Goal: Find specific page/section: Find specific page/section

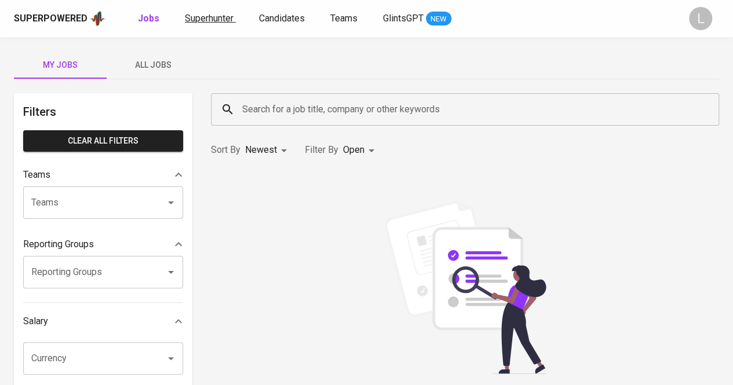
click at [211, 24] on link "Superhunter" at bounding box center [210, 19] width 51 height 14
click at [212, 24] on link "Superhunter" at bounding box center [210, 19] width 51 height 14
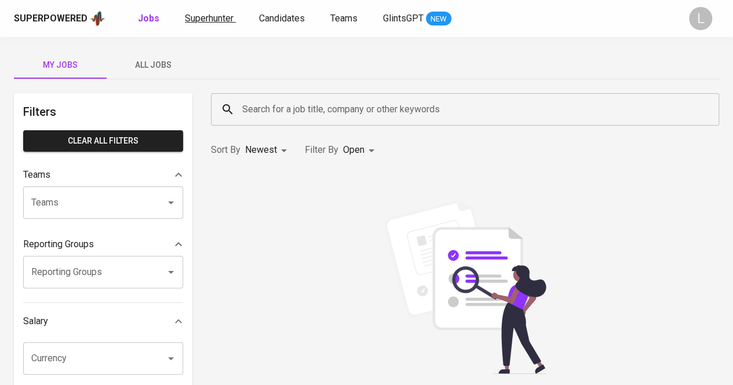
click at [212, 24] on link "Superhunter" at bounding box center [210, 19] width 51 height 14
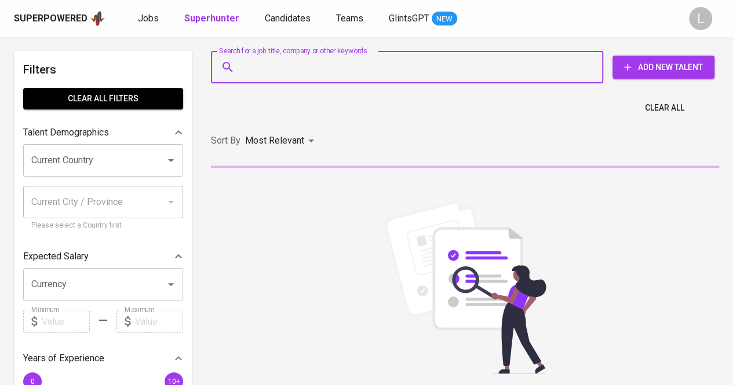
click at [379, 76] on input "Search for a job title, company or other keywords" at bounding box center [409, 67] width 341 height 22
paste input "[EMAIL_ADDRESS][DOMAIN_NAME]"
type input "[EMAIL_ADDRESS][DOMAIN_NAME]"
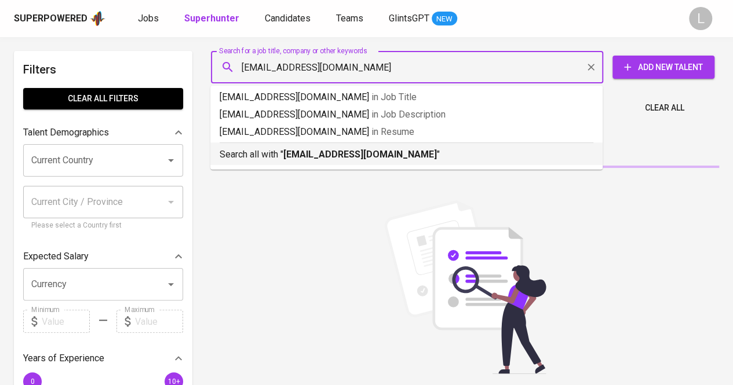
click at [353, 153] on b "[EMAIL_ADDRESS][DOMAIN_NAME]" at bounding box center [359, 154] width 153 height 11
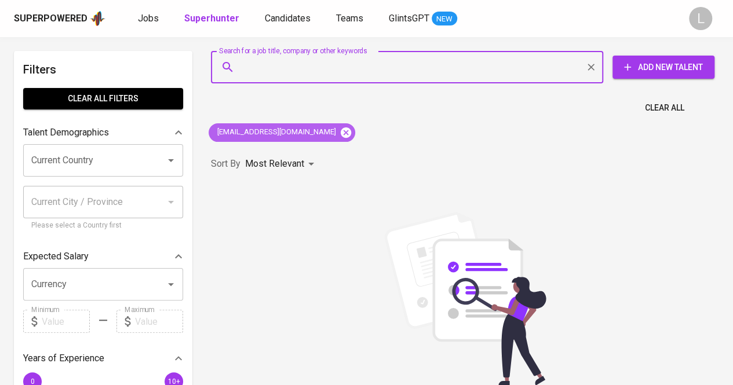
click at [341, 127] on icon at bounding box center [346, 132] width 10 height 10
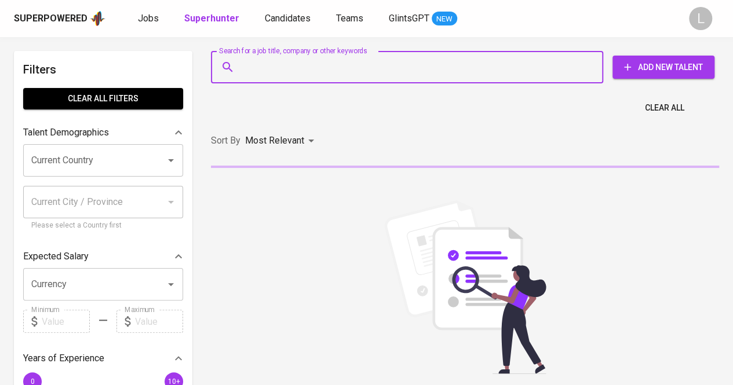
click at [342, 69] on input "Search for a job title, company or other keywords" at bounding box center [409, 67] width 341 height 22
paste input "[EMAIL_ADDRESS][DOMAIN_NAME]"
type input "[EMAIL_ADDRESS][DOMAIN_NAME]"
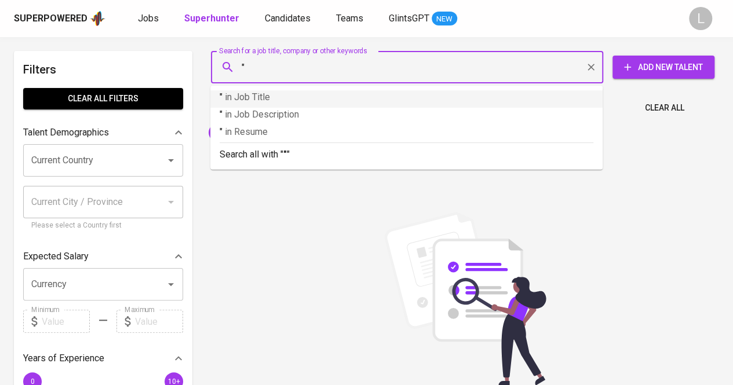
paste input "Vena Milianingrum"
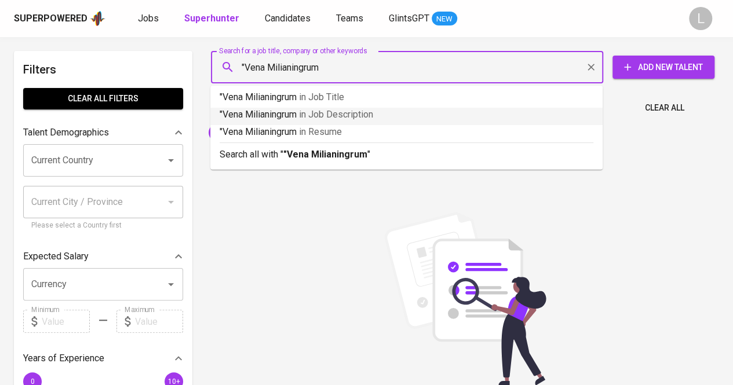
type input ""Vena Milianingrum""
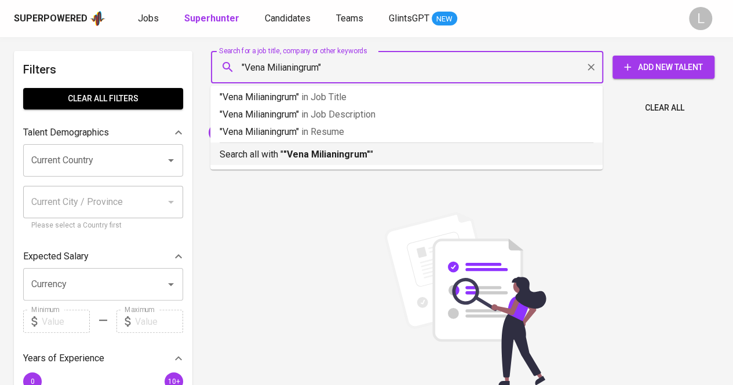
click at [346, 156] on b ""Vena Milianingrum"" at bounding box center [326, 154] width 87 height 11
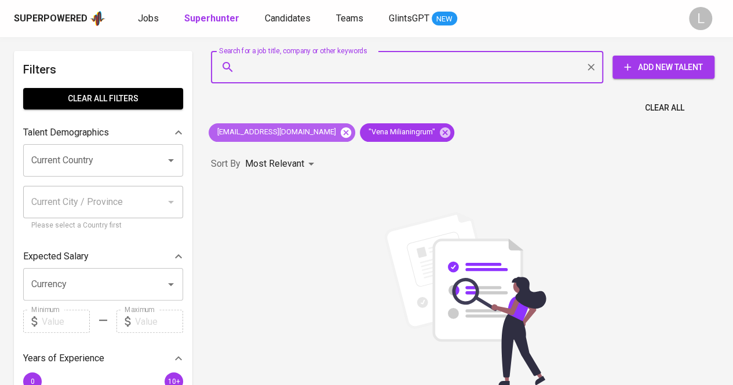
click at [339, 134] on icon at bounding box center [345, 132] width 13 height 13
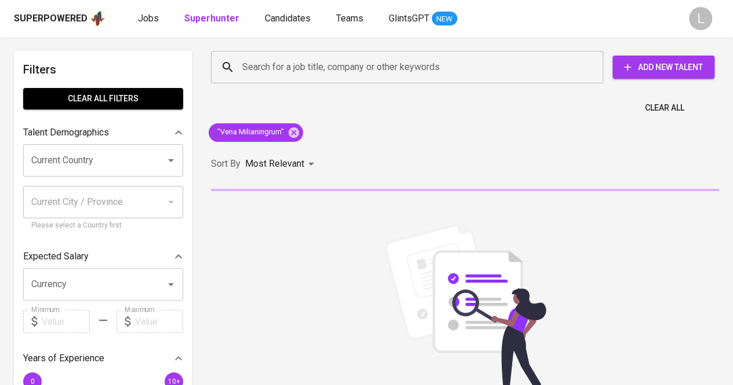
scroll to position [49, 0]
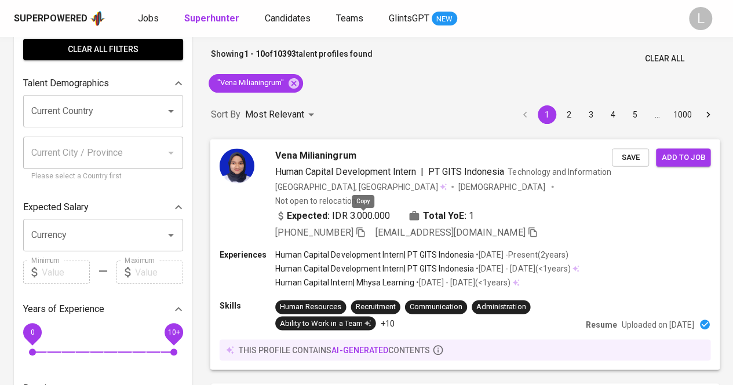
click at [365, 226] on icon "button" at bounding box center [360, 231] width 10 height 10
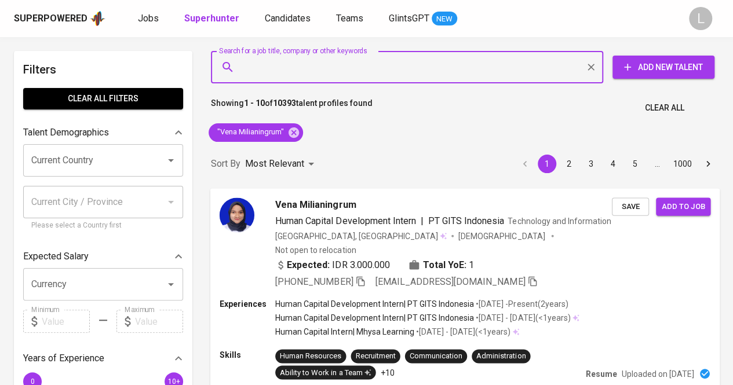
click at [325, 70] on input "Search for a job title, company or other keywords" at bounding box center [409, 67] width 341 height 22
paste input "[EMAIL_ADDRESS][DOMAIN_NAME]"
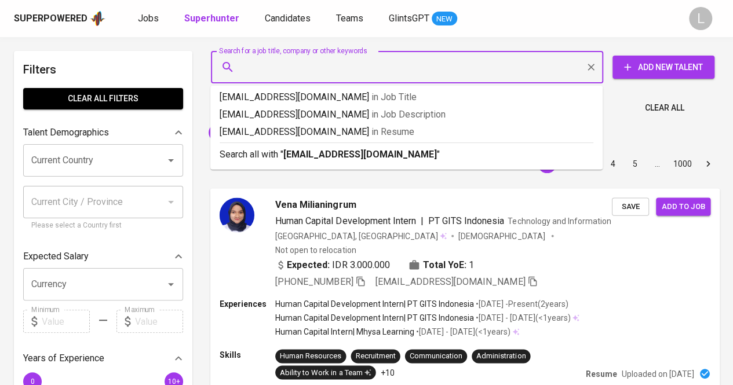
type input "[EMAIL_ADDRESS][DOMAIN_NAME]"
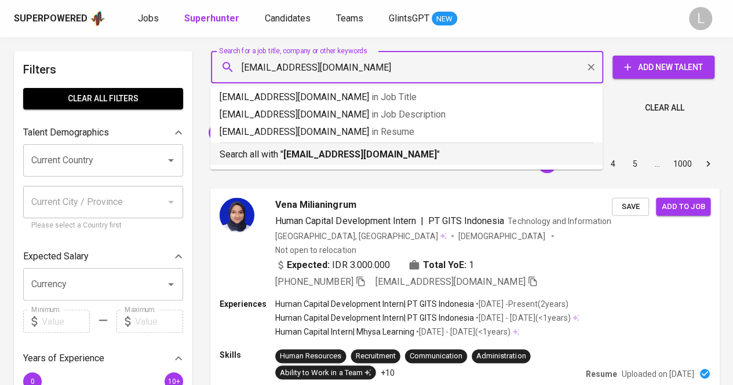
click at [323, 150] on b "[EMAIL_ADDRESS][DOMAIN_NAME]" at bounding box center [359, 154] width 153 height 11
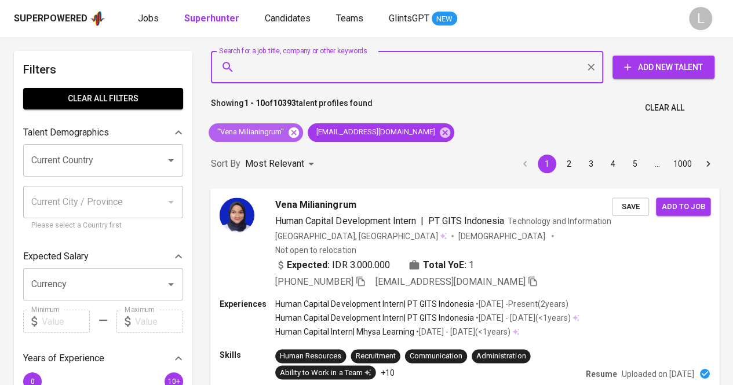
click at [290, 134] on icon at bounding box center [293, 132] width 10 height 10
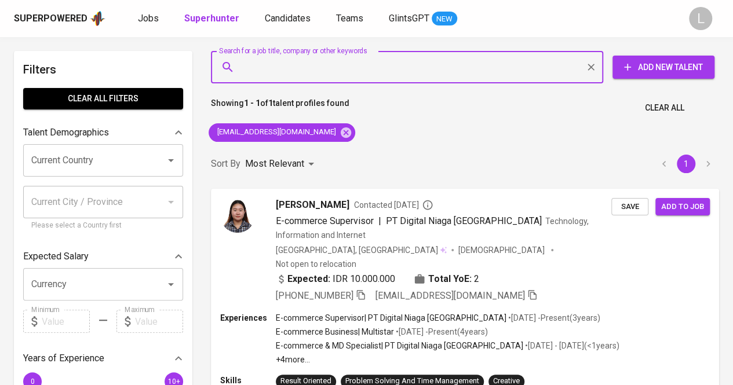
paste input "[EMAIL_ADDRESS][DOMAIN_NAME]"
type input "[EMAIL_ADDRESS][DOMAIN_NAME]"
click at [332, 75] on input "[EMAIL_ADDRESS][DOMAIN_NAME]" at bounding box center [409, 67] width 341 height 22
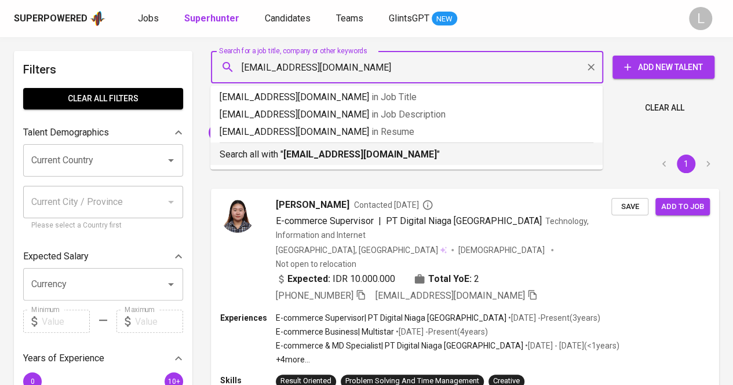
click at [324, 145] on div "Search all with " [EMAIL_ADDRESS][DOMAIN_NAME] "" at bounding box center [406, 151] width 374 height 19
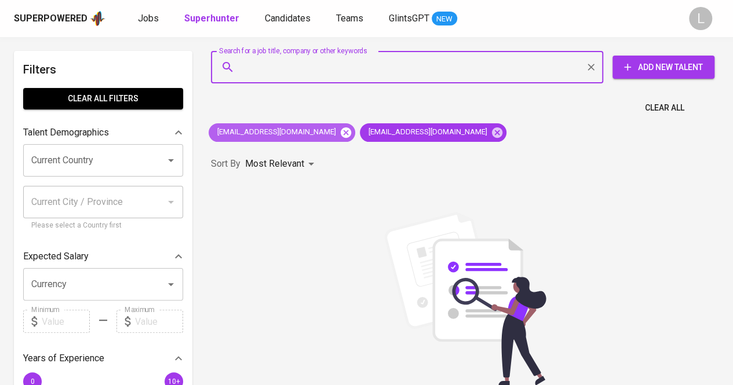
click at [339, 126] on icon at bounding box center [345, 132] width 13 height 13
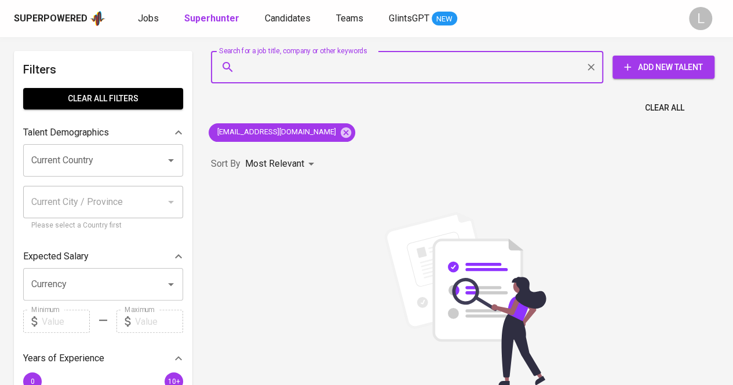
paste input "[EMAIL_ADDRESS][DOMAIN_NAME]"
click at [320, 72] on input "Search for a job title, company or other keywords" at bounding box center [409, 67] width 341 height 22
type input "[EMAIL_ADDRESS][DOMAIN_NAME]"
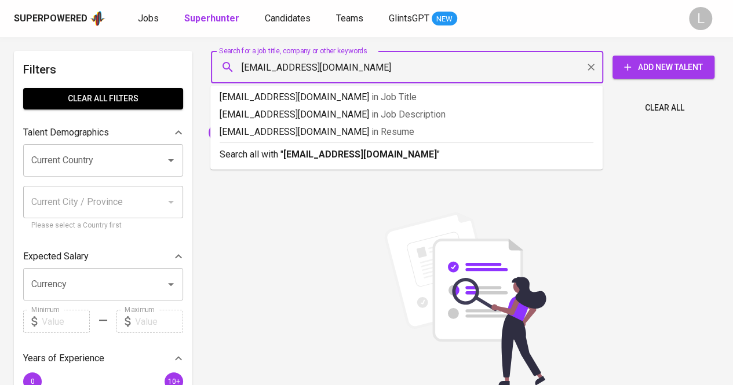
click at [320, 72] on input "[EMAIL_ADDRESS][DOMAIN_NAME]" at bounding box center [409, 67] width 341 height 22
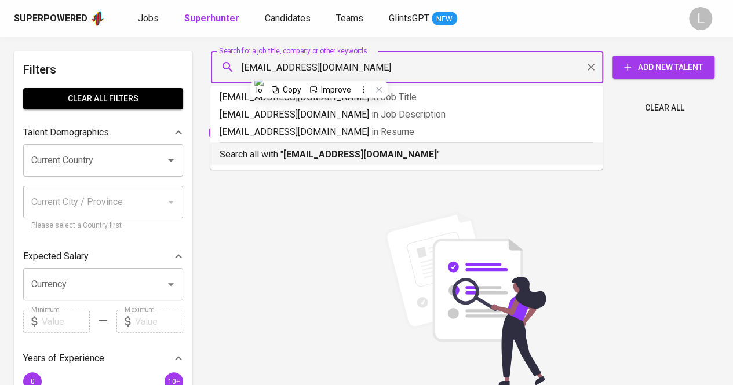
click at [323, 153] on b "[EMAIL_ADDRESS][DOMAIN_NAME]" at bounding box center [359, 154] width 153 height 11
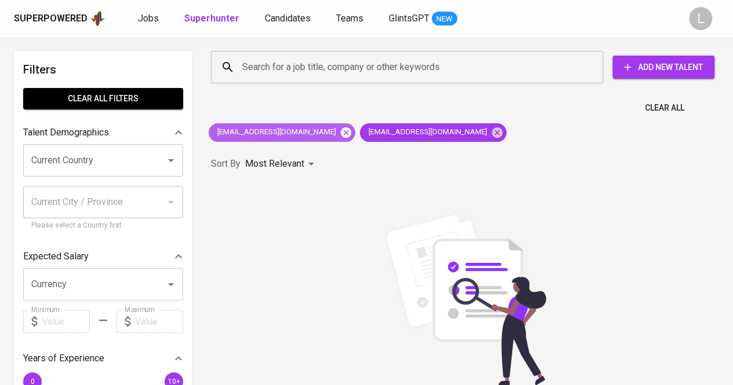
click at [341, 131] on icon at bounding box center [346, 132] width 10 height 10
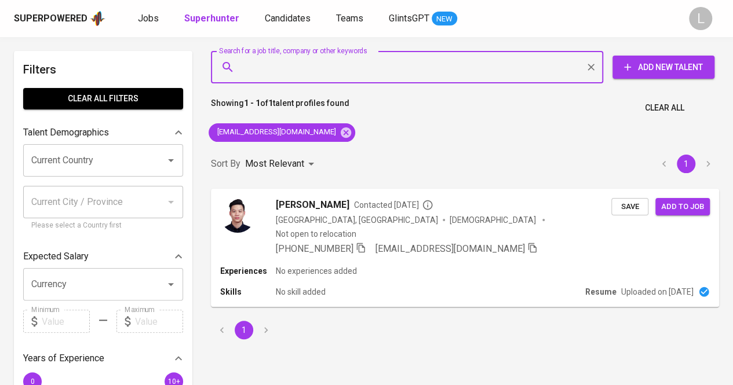
click at [310, 56] on input "Search for a job title, company or other keywords" at bounding box center [409, 67] width 341 height 22
paste input "[EMAIL_ADDRESS][DOMAIN_NAME]"
type input "[EMAIL_ADDRESS][DOMAIN_NAME]"
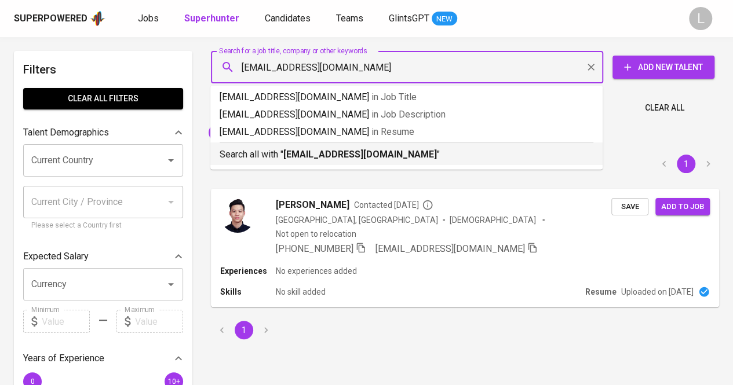
click at [306, 152] on b "[EMAIL_ADDRESS][DOMAIN_NAME]" at bounding box center [359, 154] width 153 height 11
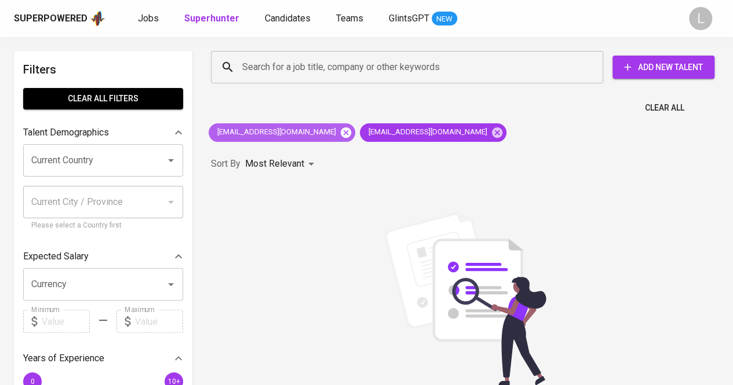
click at [341, 129] on icon at bounding box center [346, 132] width 10 height 10
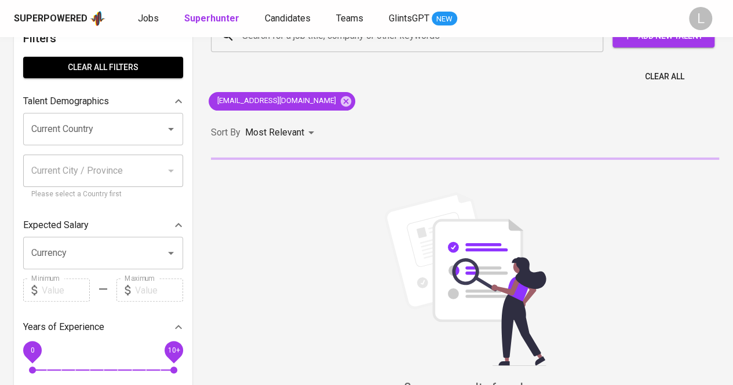
scroll to position [32, 0]
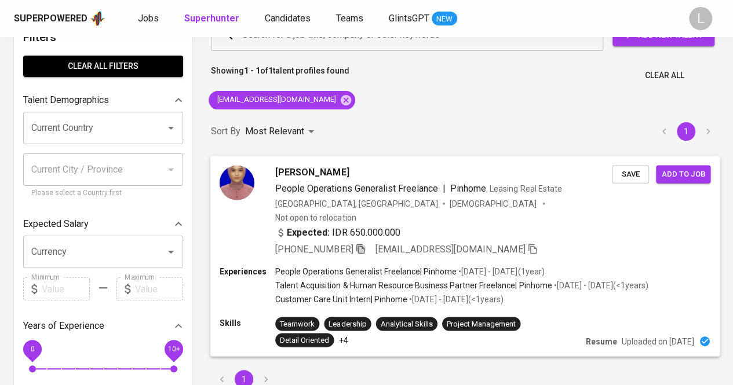
click at [361, 244] on icon "button" at bounding box center [360, 249] width 8 height 10
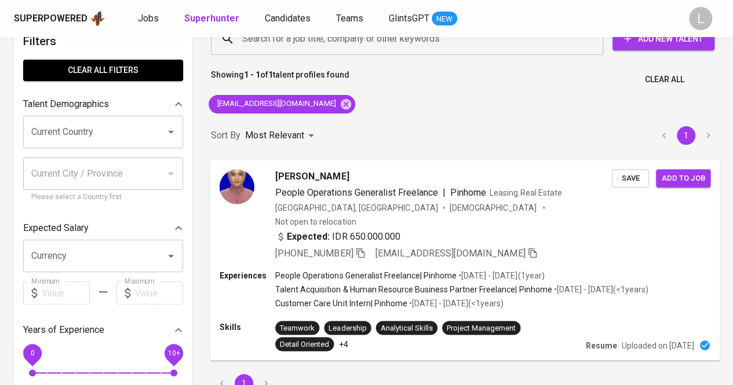
scroll to position [28, 0]
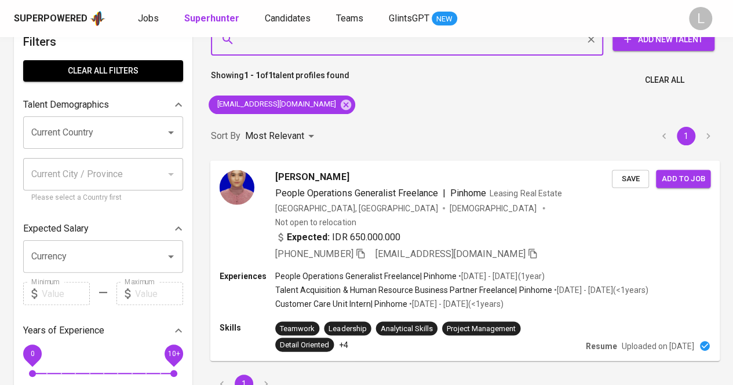
click at [284, 45] on input "Search for a job title, company or other keywords" at bounding box center [409, 39] width 341 height 22
paste input "[EMAIL_ADDRESS][DOMAIN_NAME]"
type input "[EMAIL_ADDRESS][DOMAIN_NAME]"
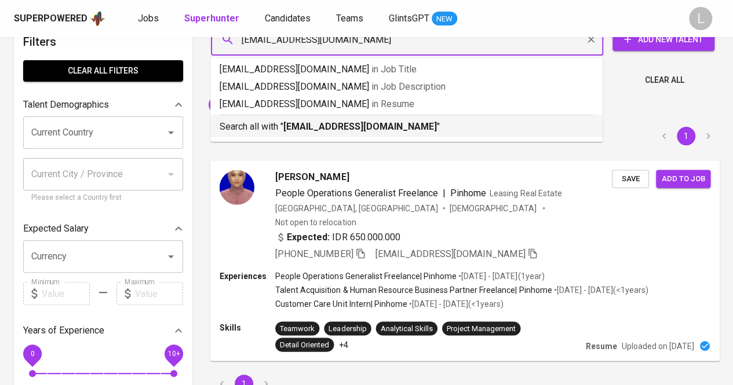
click at [297, 129] on b "[EMAIL_ADDRESS][DOMAIN_NAME]" at bounding box center [359, 126] width 153 height 11
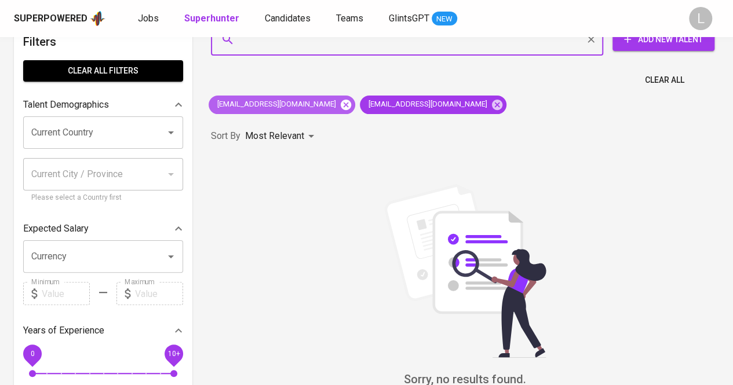
click at [339, 102] on icon at bounding box center [345, 104] width 13 height 13
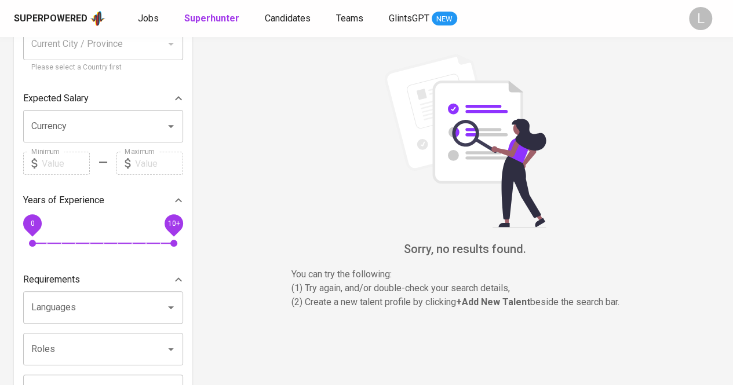
scroll to position [161, 0]
